Goal: Find specific page/section: Find specific page/section

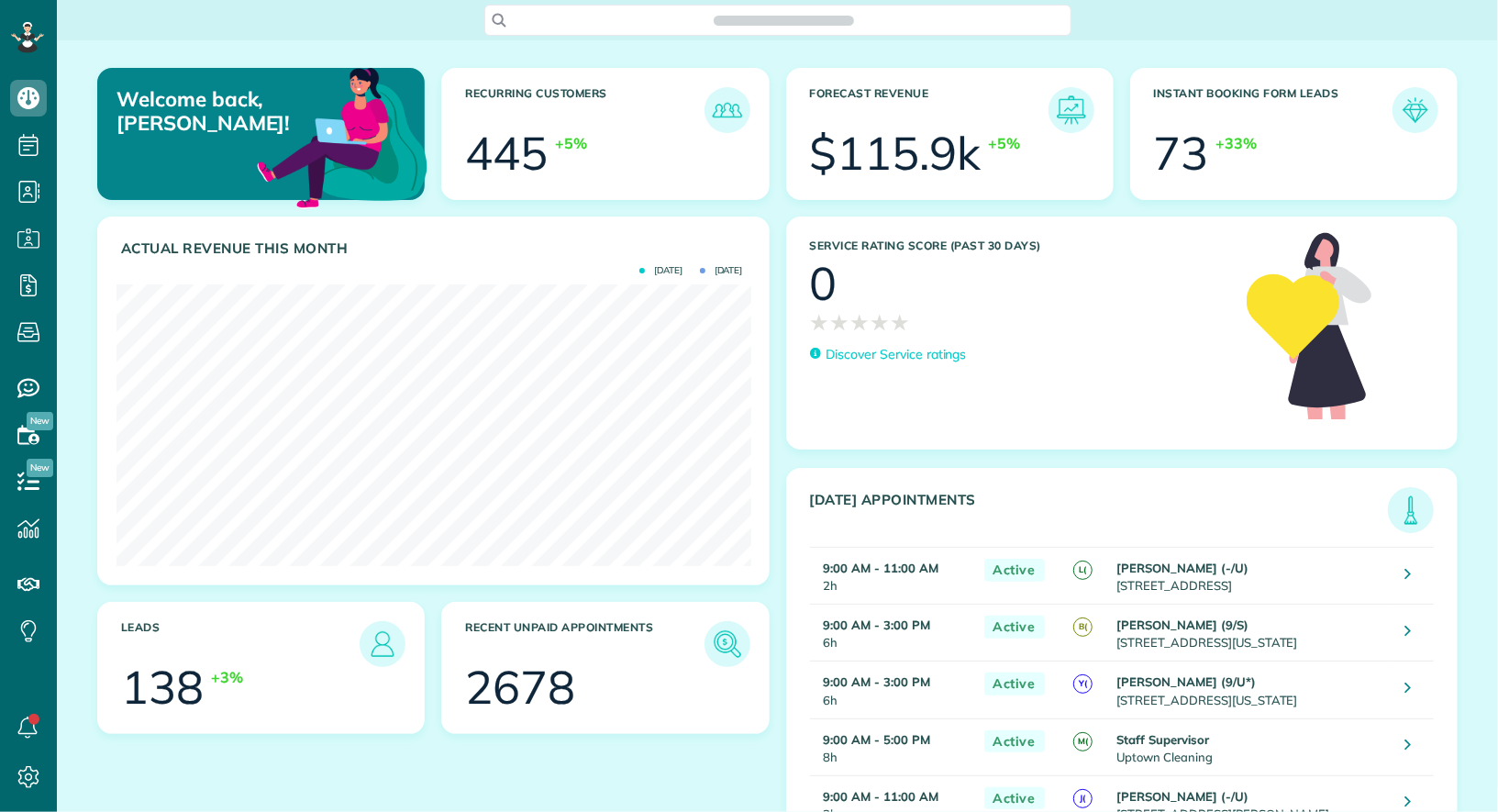
scroll to position [280, 634]
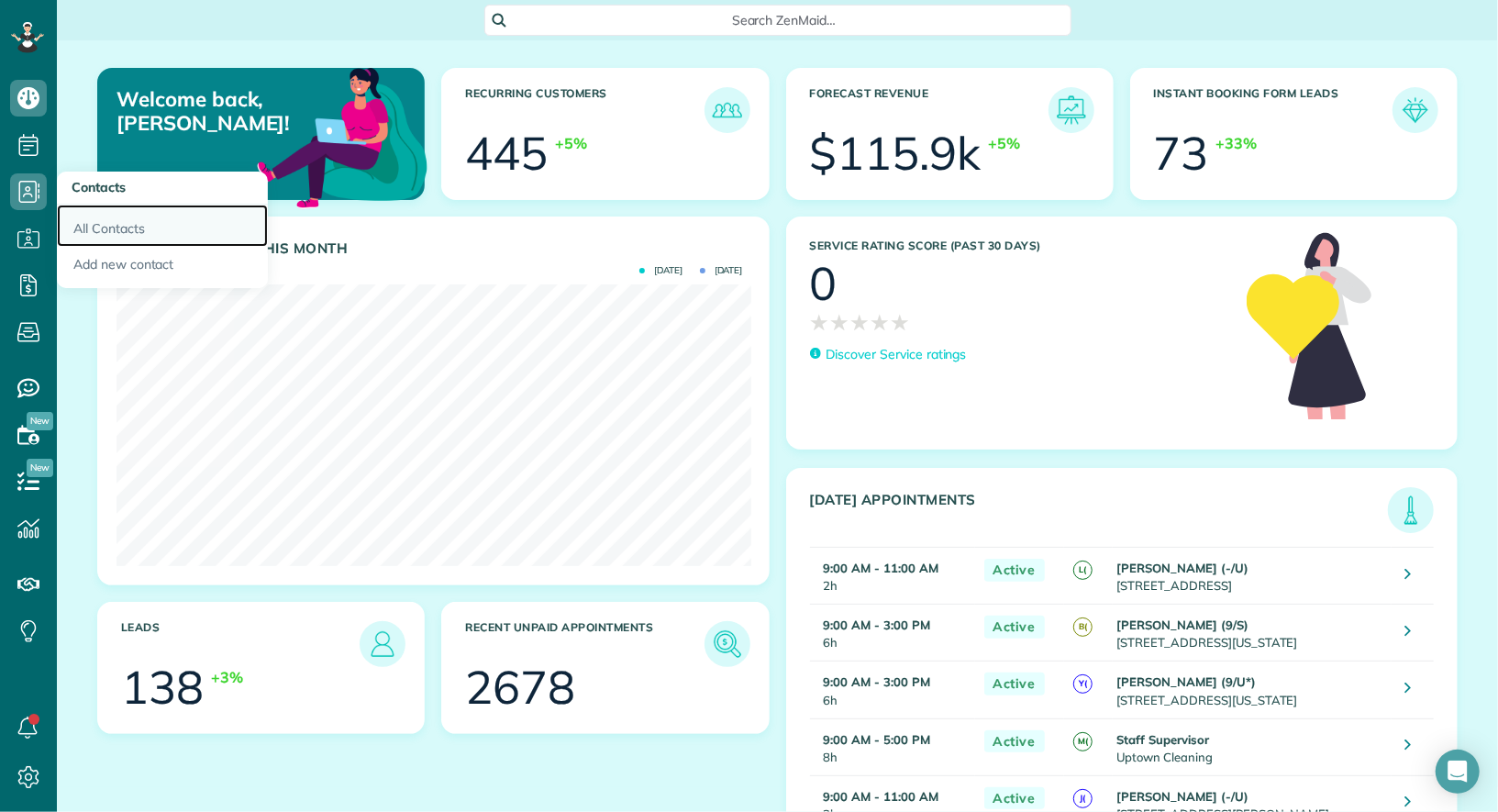
click at [85, 207] on link "All Contacts" at bounding box center [162, 225] width 211 height 42
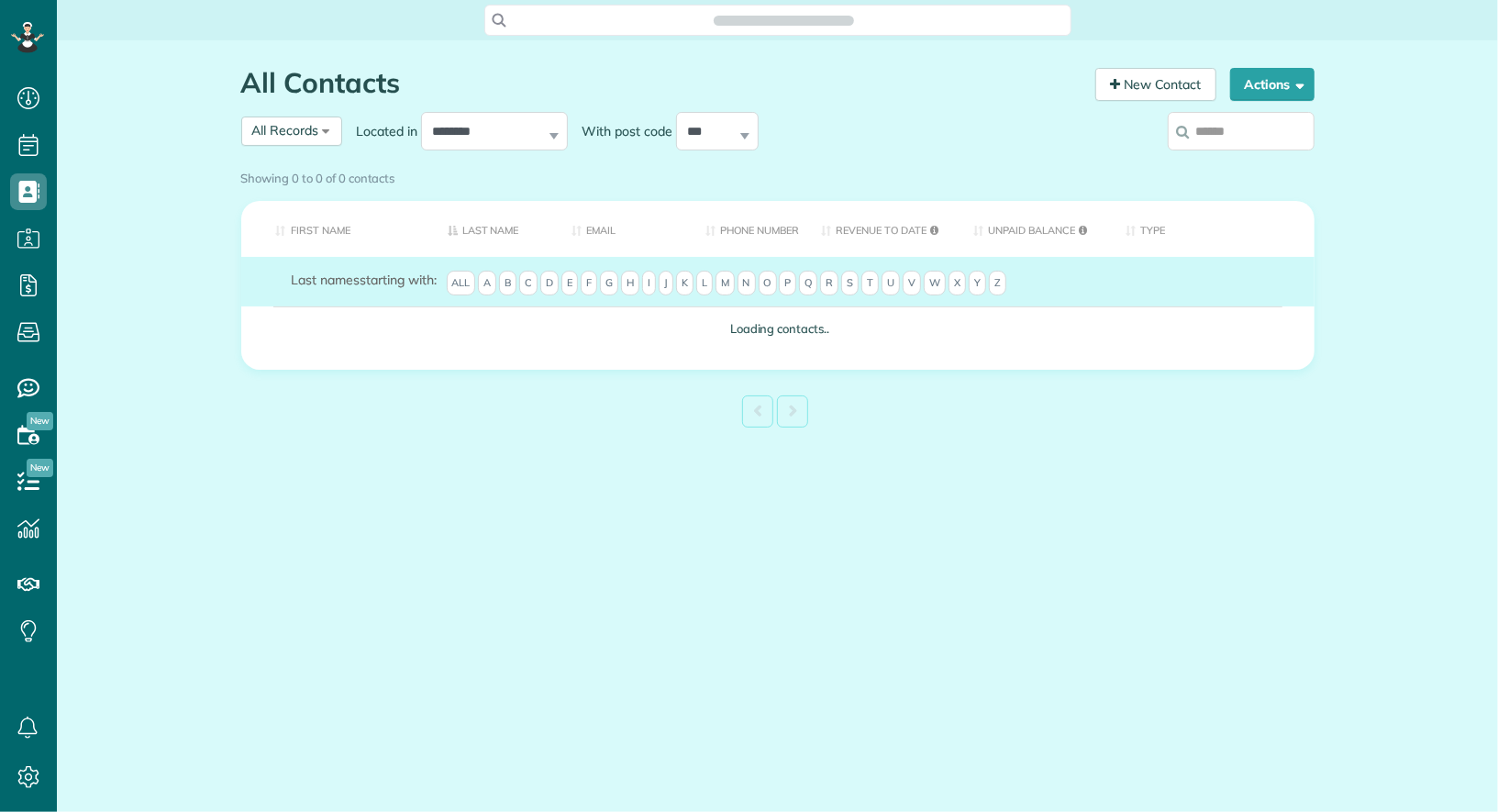
scroll to position [8, 8]
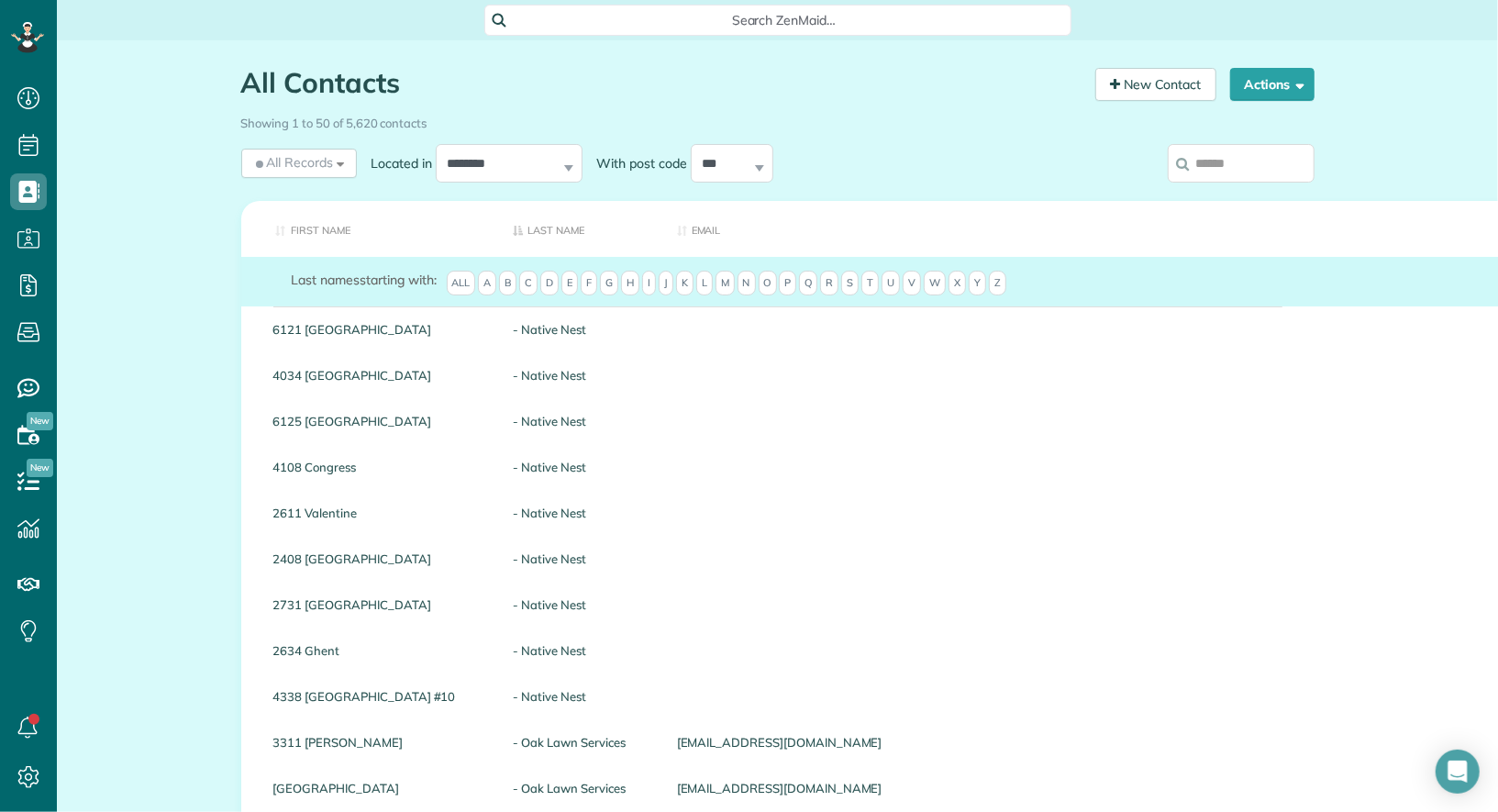
click at [1226, 161] on input "search" at bounding box center [1241, 163] width 147 height 39
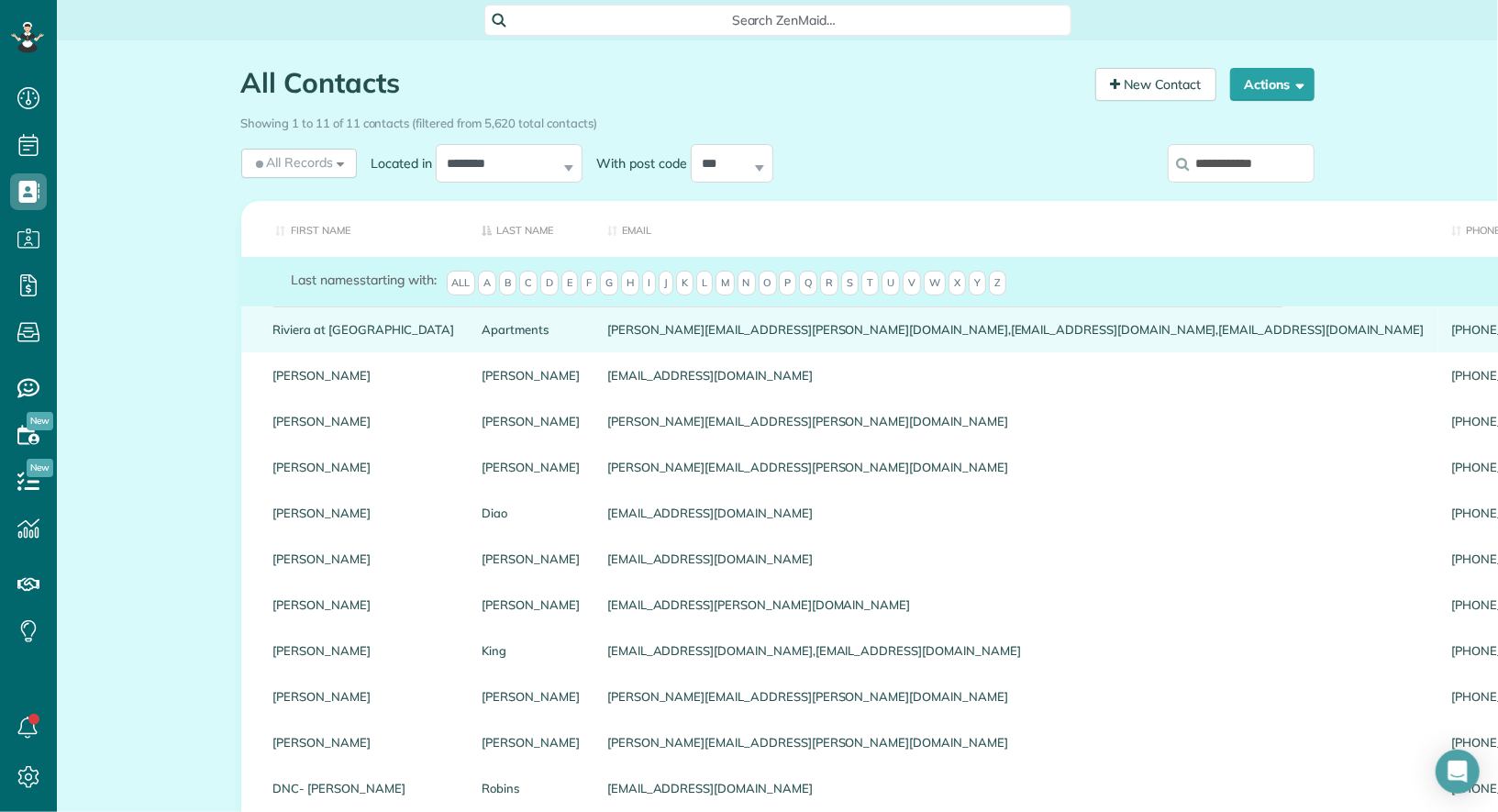
type input "**********"
click at [367, 328] on link "Riviera at [GEOGRAPHIC_DATA]" at bounding box center [364, 329] width 182 height 13
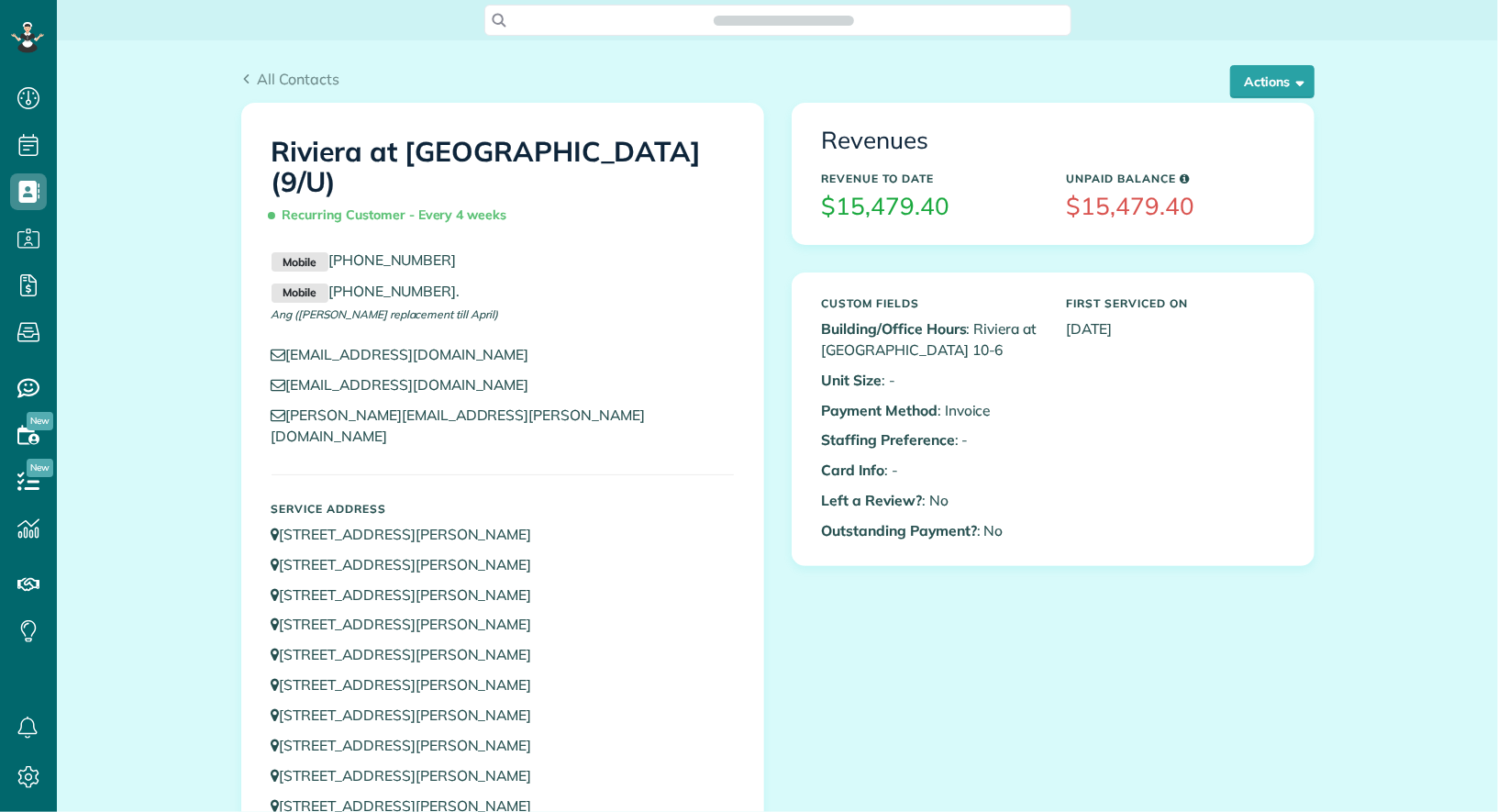
scroll to position [8, 8]
click at [1273, 85] on button "Actions" at bounding box center [1273, 81] width 85 height 33
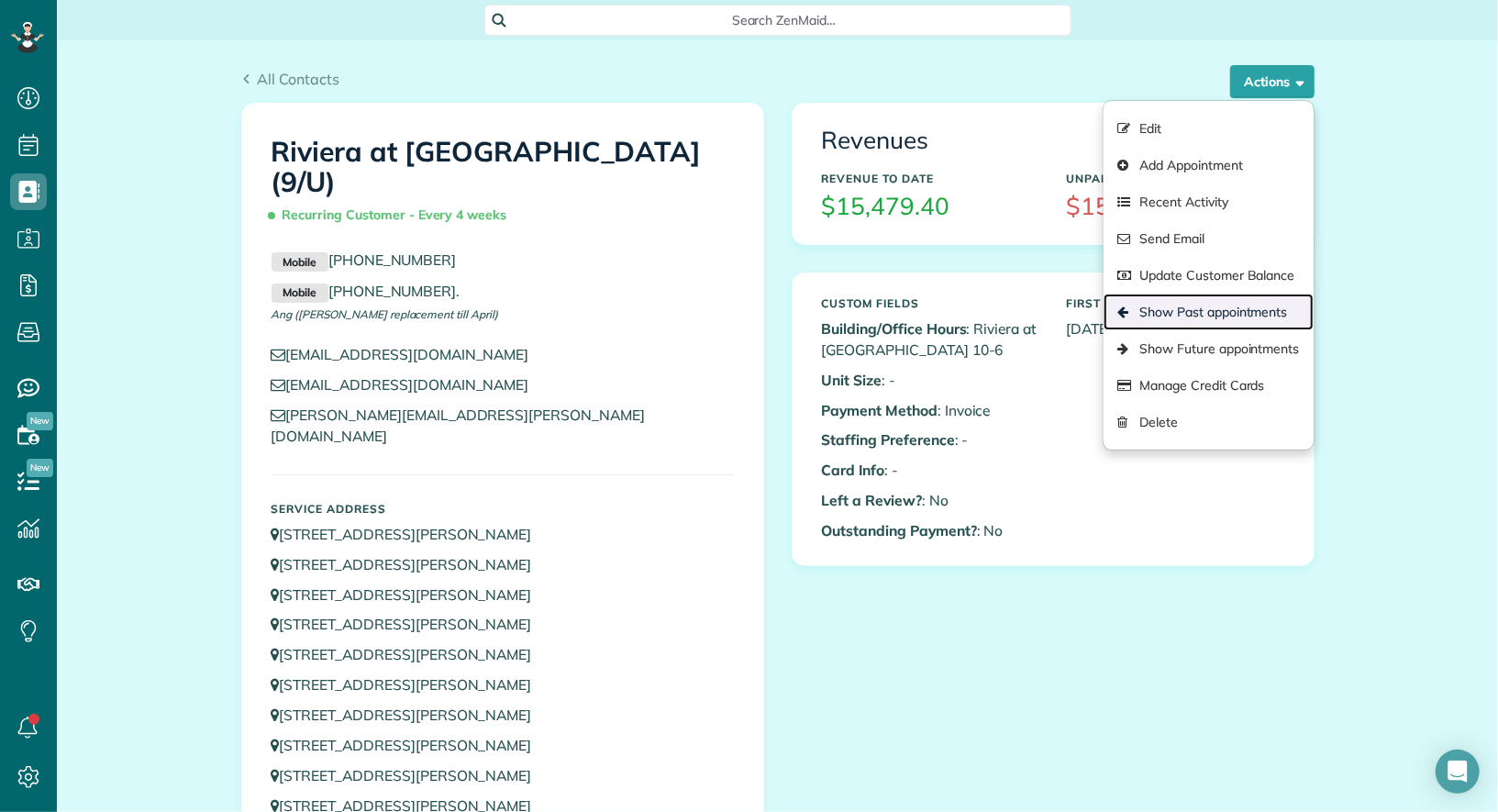
click at [1215, 312] on link "Show Past appointments" at bounding box center [1208, 311] width 209 height 37
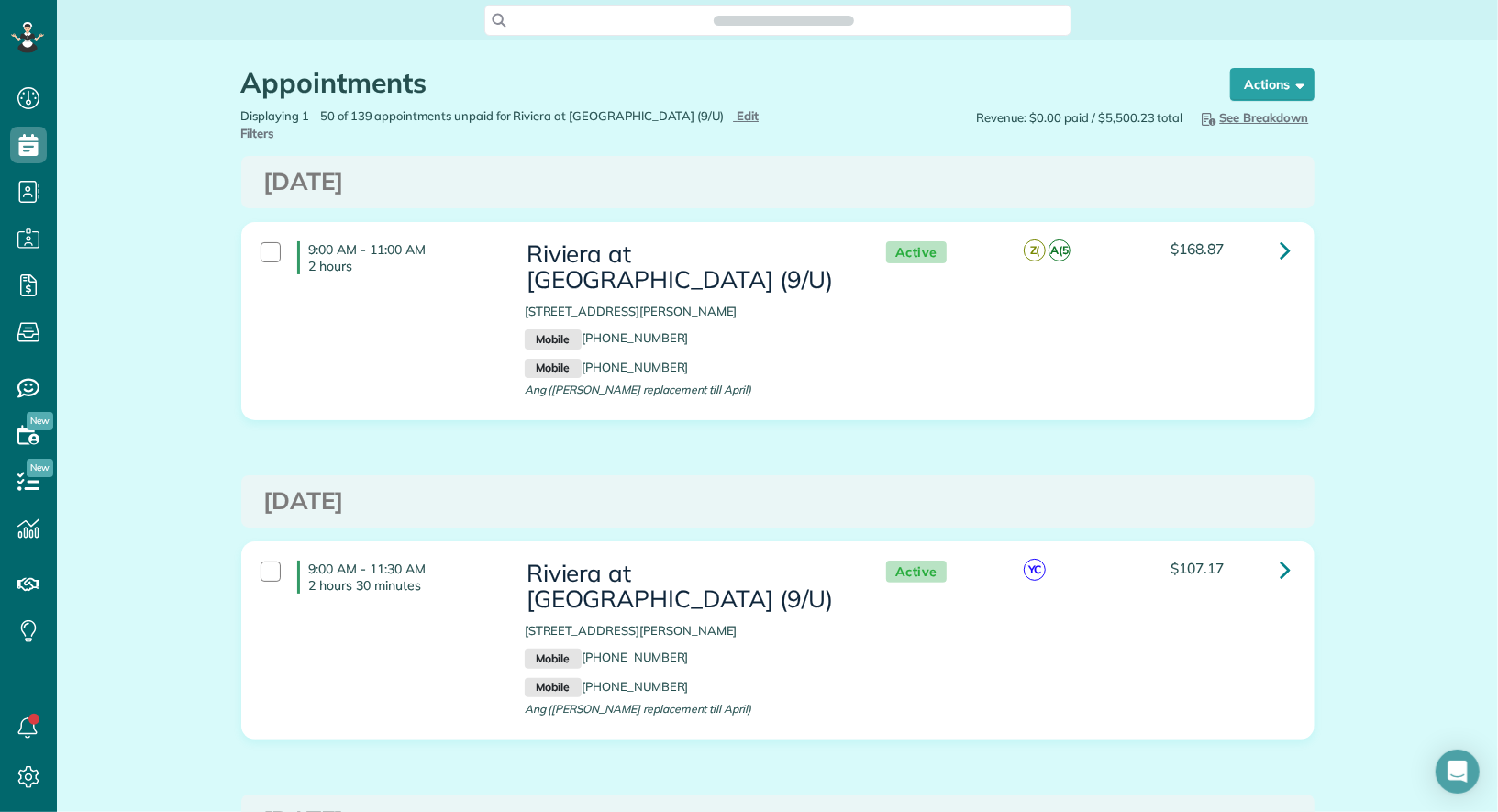
scroll to position [8, 8]
